Goal: Communication & Community: Ask a question

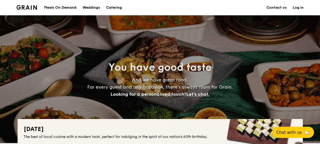
click at [274, 7] on link "Contact us" at bounding box center [276, 7] width 20 height 15
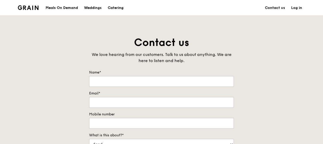
click at [118, 8] on div "Catering" at bounding box center [116, 7] width 16 height 15
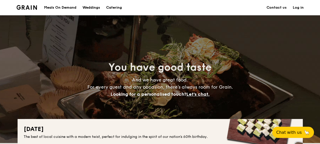
click at [280, 7] on link "Contact us" at bounding box center [276, 7] width 20 height 15
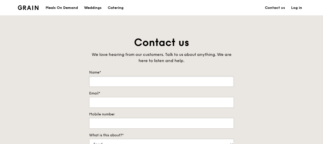
click at [141, 83] on input "Name*" at bounding box center [161, 81] width 145 height 11
type input "HO/HWEE CHING"
type input "hhweeching@gmail.com"
type input "91005995"
type input "H"
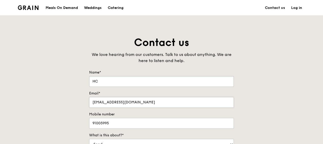
type input "HC"
click at [92, 102] on input "hhweeching@gmail.com" at bounding box center [161, 102] width 145 height 11
click at [144, 103] on input "hhweeching@gmail.com" at bounding box center [161, 102] width 145 height 11
type input "h"
type input "c"
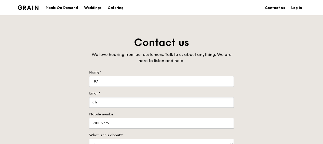
type input "c"
type input "hcho@kaleidoskope.co"
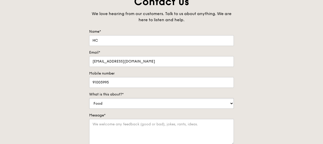
click at [142, 103] on select "Food Service Billing/Payment Catering Others" at bounding box center [161, 103] width 145 height 11
select select "Catering"
click at [89, 98] on select "Food Service Billing/Payment Catering Others" at bounding box center [161, 103] width 145 height 11
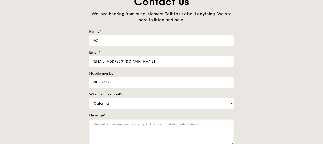
click at [199, 128] on textarea "Message*" at bounding box center [161, 132] width 145 height 26
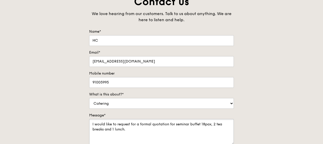
scroll to position [166, 0]
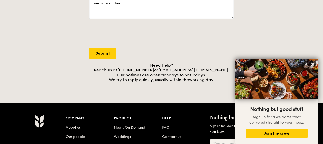
type textarea "I would like to request for a formal quotation for seminar buffet 18pax, 2 tea …"
click at [101, 54] on input "Submit" at bounding box center [102, 53] width 27 height 11
select select "Food"
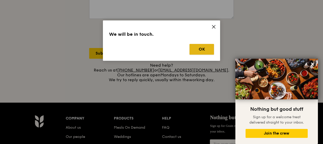
click at [203, 49] on button "OK" at bounding box center [201, 49] width 24 height 11
